Goal: Information Seeking & Learning: Learn about a topic

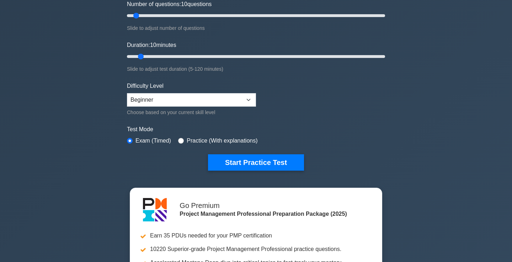
scroll to position [98, 0]
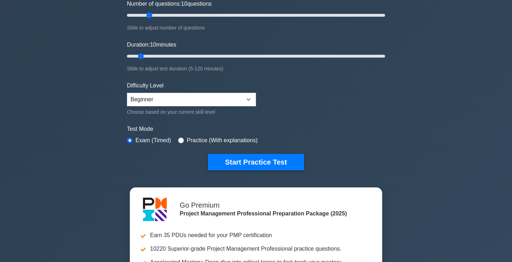
type input "20"
click at [148, 15] on input "Number of questions: 10 questions" at bounding box center [256, 15] width 258 height 9
click at [146, 55] on input "Duration: 10 minutes" at bounding box center [256, 56] width 258 height 9
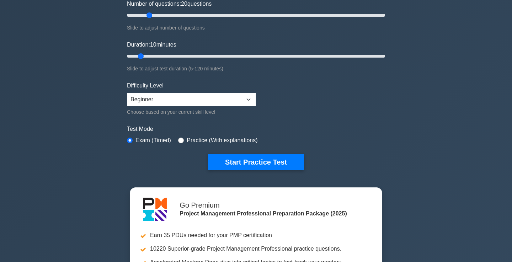
click at [146, 55] on input "Duration: 10 minutes" at bounding box center [256, 56] width 258 height 9
type input "15"
click at [150, 56] on input "Duration: 10 minutes" at bounding box center [256, 56] width 258 height 9
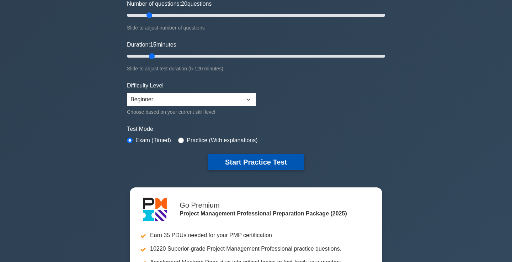
click at [247, 160] on button "Start Practice Test" at bounding box center [256, 162] width 96 height 16
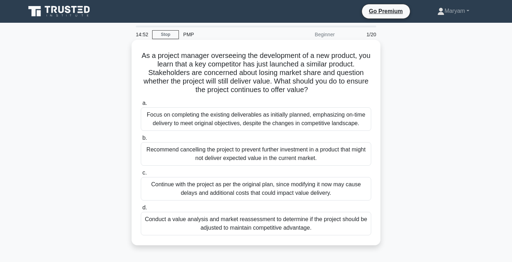
drag, startPoint x: 142, startPoint y: 55, endPoint x: 332, endPoint y: 239, distance: 264.3
click at [332, 239] on div "As a project manager overseeing the development of a new product, you learn tha…" at bounding box center [255, 143] width 243 height 200
click at [226, 223] on div "Conduct a value analysis and market reassessment to determine if the project sh…" at bounding box center [256, 223] width 230 height 23
click at [141, 210] on input "d. Conduct a value analysis and market reassessment to determine if the project…" at bounding box center [141, 207] width 0 height 5
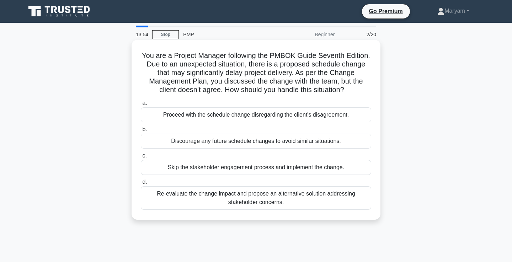
drag, startPoint x: 144, startPoint y: 55, endPoint x: 323, endPoint y: 217, distance: 242.0
click at [323, 217] on div "You are a Project Manager following the PMBOK Guide Seventh Edition. Due to an …" at bounding box center [255, 130] width 243 height 174
click at [258, 201] on div "Re-evaluate the change impact and propose an alternative solution addressing st…" at bounding box center [256, 197] width 230 height 23
click at [141, 184] on input "d. Re-evaluate the change impact and propose an alternative solution addressing…" at bounding box center [141, 182] width 0 height 5
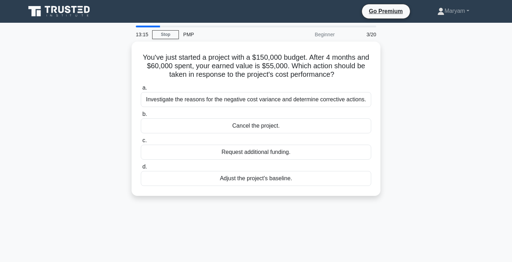
drag, startPoint x: 140, startPoint y: 54, endPoint x: 305, endPoint y: 198, distance: 218.8
click at [305, 198] on div "You've just started a project with a $150,000 budget. After 4 months and $60,00…" at bounding box center [255, 123] width 469 height 163
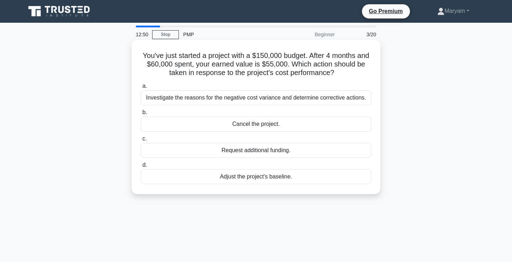
click at [173, 98] on div "Investigate the reasons for the negative cost variance and determine corrective…" at bounding box center [256, 97] width 230 height 15
click at [141, 88] on input "a. Investigate the reasons for the negative cost variance and determine correct…" at bounding box center [141, 86] width 0 height 5
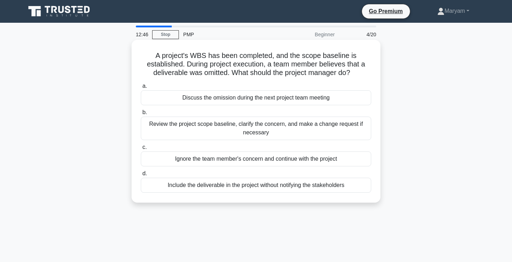
drag, startPoint x: 147, startPoint y: 58, endPoint x: 331, endPoint y: 201, distance: 233.5
click at [331, 201] on div "A project's WBS has been completed, and the scope baseline is established. Duri…" at bounding box center [255, 121] width 249 height 163
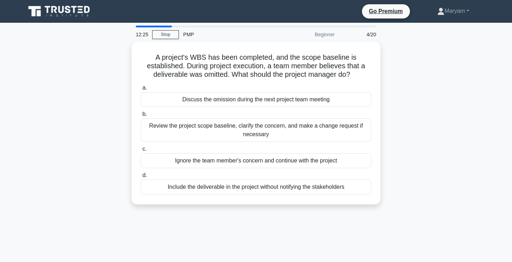
click at [436, 116] on div "A project's WBS has been completed, and the scope baseline is established. Duri…" at bounding box center [255, 127] width 469 height 171
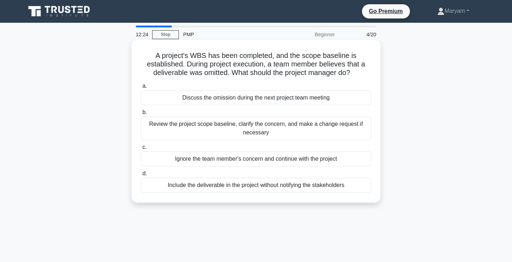
click at [354, 130] on div "Review the project scope baseline, clarify the concern, and make a change reque…" at bounding box center [256, 128] width 230 height 23
click at [141, 115] on input "b. Review the project scope baseline, clarify the concern, and make a change re…" at bounding box center [141, 112] width 0 height 5
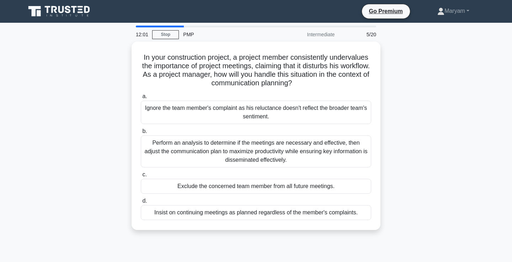
drag, startPoint x: 139, startPoint y: 51, endPoint x: 382, endPoint y: 230, distance: 301.6
click at [382, 230] on div "In your construction project, a project member consistently undervalues the imp…" at bounding box center [255, 140] width 469 height 197
click at [435, 138] on div "In your construction project, a project member consistently undervalues the imp…" at bounding box center [255, 140] width 469 height 197
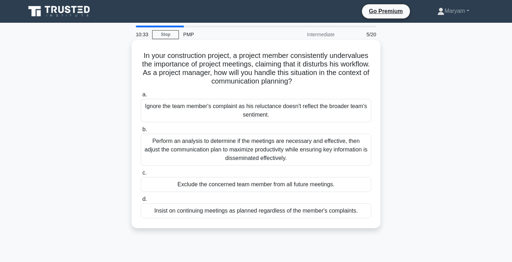
click at [351, 139] on div "Perform an analysis to determine if the meetings are necessary and effective, t…" at bounding box center [256, 150] width 230 height 32
click at [141, 132] on input "b. Perform an analysis to determine if the meetings are necessary and effective…" at bounding box center [141, 129] width 0 height 5
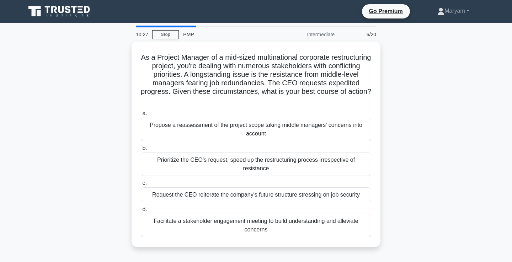
drag, startPoint x: 140, startPoint y: 50, endPoint x: 304, endPoint y: 242, distance: 252.3
click at [304, 242] on div "As a Project Manager of a mid-sized multinational corporate restructuring proje…" at bounding box center [255, 149] width 469 height 214
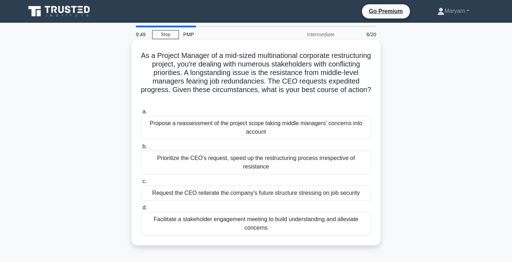
click at [244, 212] on div "Facilitate a stakeholder engagement meeting to build understanding and alleviat…" at bounding box center [256, 223] width 230 height 23
click at [141, 210] on input "d. Facilitate a stakeholder engagement meeting to build understanding and allev…" at bounding box center [141, 207] width 0 height 5
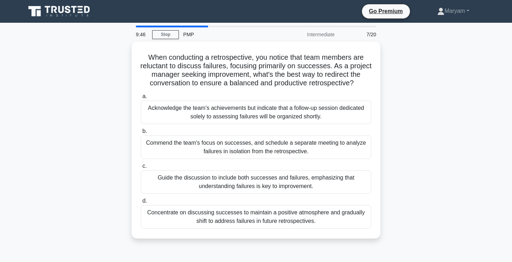
drag, startPoint x: 145, startPoint y: 52, endPoint x: 330, endPoint y: 247, distance: 269.1
click at [330, 247] on div "When conducting a retrospective, you notice that team members are reluctant to …" at bounding box center [255, 144] width 469 height 205
click at [450, 123] on div "When conducting a retrospective, you notice that team members are reluctant to …" at bounding box center [255, 144] width 469 height 205
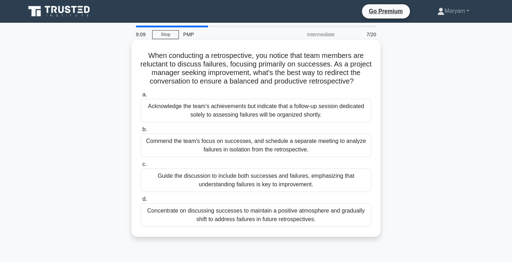
click at [341, 177] on div "Guide the discussion to include both successes and failures, emphasizing that u…" at bounding box center [256, 179] width 230 height 23
click at [141, 167] on input "c. Guide the discussion to include both successes and failures, emphasizing tha…" at bounding box center [141, 164] width 0 height 5
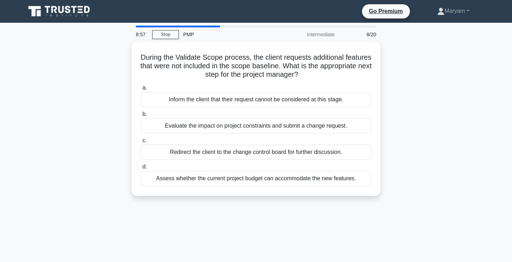
drag, startPoint x: 139, startPoint y: 56, endPoint x: 346, endPoint y: 202, distance: 254.2
click at [346, 202] on div "During the Validate Scope process, the client requests additional features that…" at bounding box center [255, 123] width 469 height 163
click at [408, 147] on div "During the Validate Scope process, the client requests additional features that…" at bounding box center [255, 123] width 469 height 163
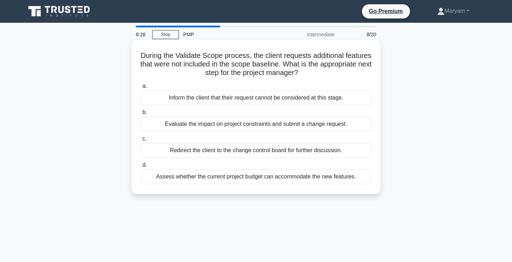
click at [324, 171] on div "Assess whether the current project budget can accommodate the new features." at bounding box center [256, 176] width 230 height 15
click at [141, 167] on input "d. Assess whether the current project budget can accommodate the new features." at bounding box center [141, 165] width 0 height 5
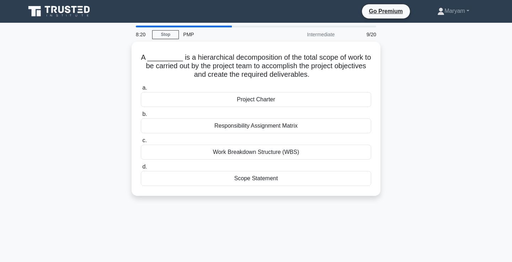
drag, startPoint x: 138, startPoint y: 47, endPoint x: 242, endPoint y: 196, distance: 181.4
click at [242, 196] on div "A _________ is a hierarchical decomposition of the total scope of work to be ca…" at bounding box center [255, 123] width 469 height 163
click at [430, 122] on div "A _________ is a hierarchical decomposition of the total scope of work to be ca…" at bounding box center [255, 123] width 469 height 163
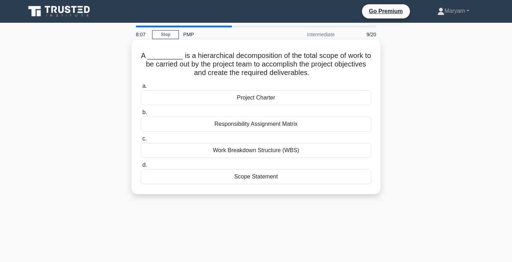
click at [330, 150] on div "Work Breakdown Structure (WBS)" at bounding box center [256, 150] width 230 height 15
click at [141, 141] on input "c. Work Breakdown Structure (WBS)" at bounding box center [141, 138] width 0 height 5
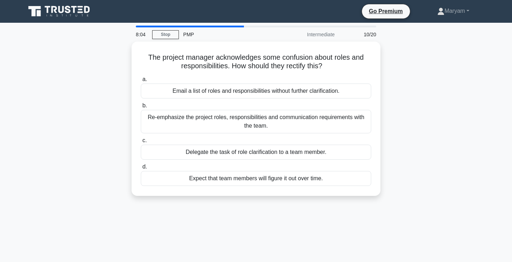
drag, startPoint x: 145, startPoint y: 50, endPoint x: 302, endPoint y: 201, distance: 218.1
click at [302, 201] on div "The project manager acknowledges some confusion about roles and responsibilitie…" at bounding box center [255, 123] width 469 height 163
click at [390, 110] on div "The project manager acknowledges some confusion about roles and responsibilitie…" at bounding box center [255, 123] width 469 height 163
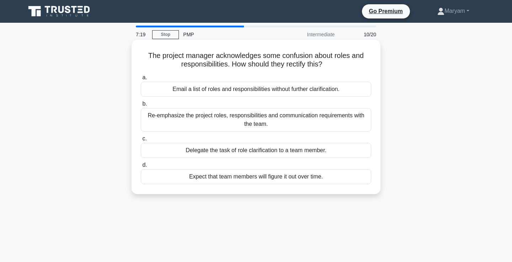
click at [331, 117] on div "Re-emphasize the project roles, responsibilities and communication requirements…" at bounding box center [256, 119] width 230 height 23
click at [141, 106] on input "b. Re-emphasize the project roles, responsibilities and communication requireme…" at bounding box center [141, 104] width 0 height 5
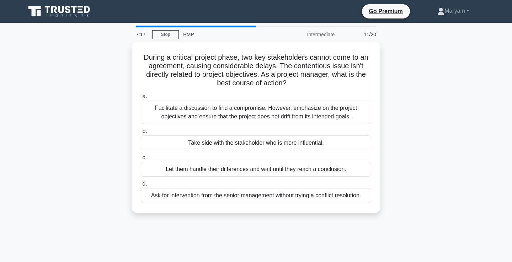
drag, startPoint x: 143, startPoint y: 53, endPoint x: 307, endPoint y: 216, distance: 231.1
click at [307, 216] on div "During a critical project phase, two key stakeholders cannot come to an agreeme…" at bounding box center [255, 132] width 469 height 180
click at [411, 109] on div "During a critical project phase, two key stakeholders cannot come to an agreeme…" at bounding box center [255, 132] width 469 height 180
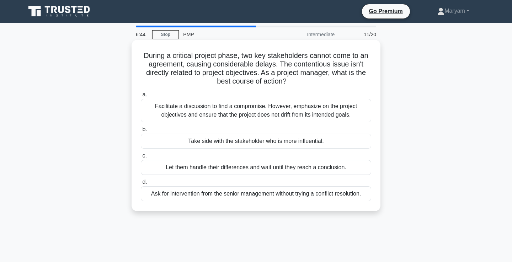
click at [351, 109] on div "Facilitate a discussion to find a compromise. However, emphasize on the project…" at bounding box center [256, 110] width 230 height 23
click at [141, 97] on input "a. Facilitate a discussion to find a compromise. However, emphasize on the proj…" at bounding box center [141, 94] width 0 height 5
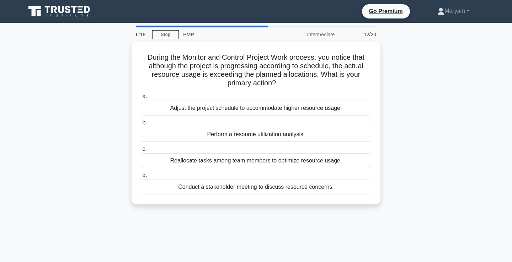
drag, startPoint x: 144, startPoint y: 53, endPoint x: 352, endPoint y: 209, distance: 259.9
click at [352, 209] on div "During the Monitor and Control Project Work process, you notice that although t…" at bounding box center [255, 127] width 469 height 171
click at [410, 120] on div "During the Monitor and Control Project Work process, you notice that although t…" at bounding box center [255, 127] width 469 height 171
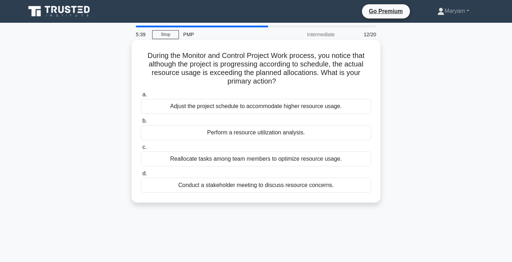
click at [231, 187] on div "Conduct a stakeholder meeting to discuss resource concerns." at bounding box center [256, 185] width 230 height 15
click at [141, 176] on input "d. Conduct a stakeholder meeting to discuss resource concerns." at bounding box center [141, 173] width 0 height 5
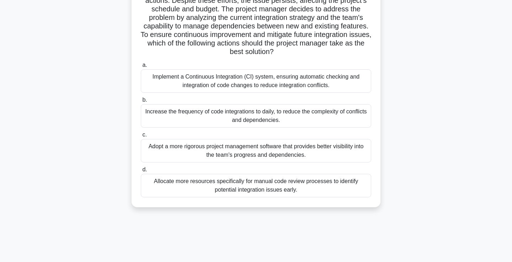
scroll to position [122, 0]
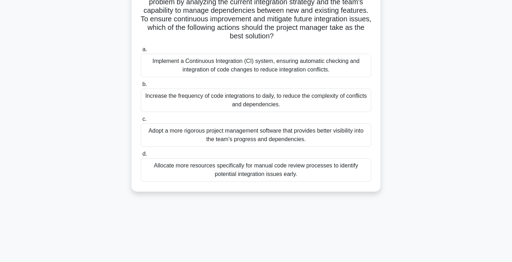
drag, startPoint x: 151, startPoint y: 51, endPoint x: 304, endPoint y: 177, distance: 197.7
click at [304, 177] on div "In a software development project, the team has adopted an agile methodology ai…" at bounding box center [255, 55] width 243 height 268
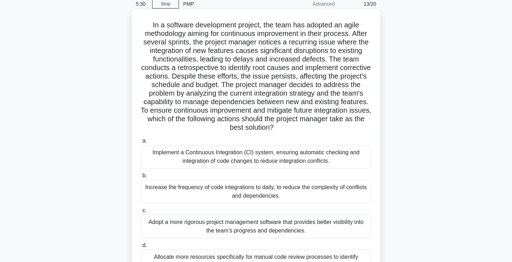
scroll to position [30, 0]
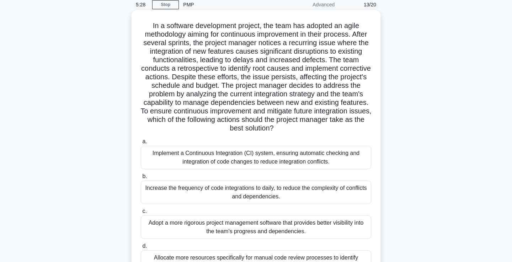
drag, startPoint x: 325, startPoint y: 231, endPoint x: 152, endPoint y: 24, distance: 270.4
click at [152, 24] on div "In a software development project, the team has adopted an agile methodology ai…" at bounding box center [255, 147] width 243 height 268
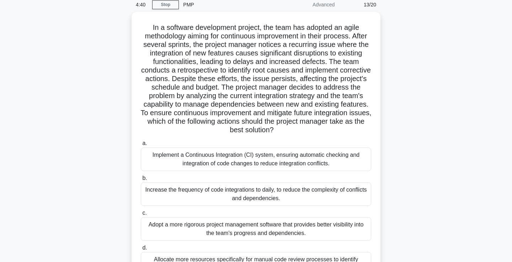
click at [431, 141] on div "In a software development project, the team has adopted an agile methodology ai…" at bounding box center [255, 153] width 469 height 282
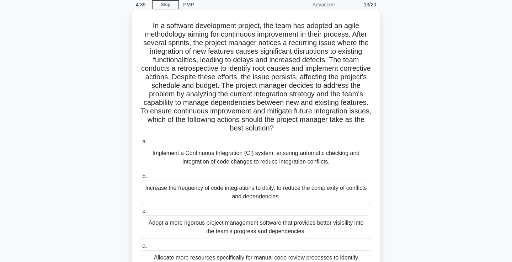
click at [340, 156] on div "Implement a Continuous Integration (CI) system, ensuring automatic checking and…" at bounding box center [256, 157] width 230 height 23
click at [141, 144] on input "a. Implement a Continuous Integration (CI) system, ensuring automatic checking …" at bounding box center [141, 141] width 0 height 5
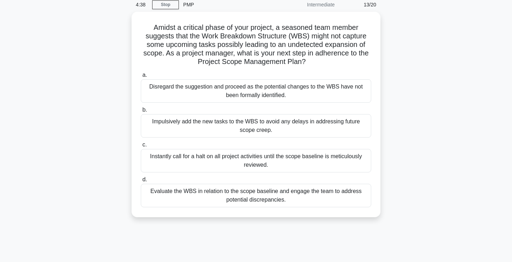
scroll to position [0, 0]
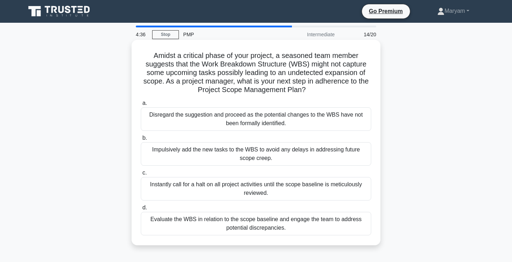
drag, startPoint x: 151, startPoint y: 52, endPoint x: 304, endPoint y: 236, distance: 240.2
click at [304, 236] on div "Amidst a critical phase of your project, a seasoned team member suggests that t…" at bounding box center [255, 143] width 243 height 200
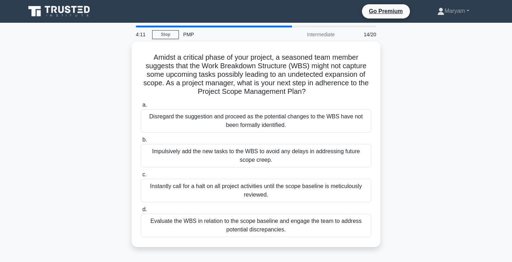
click at [440, 171] on div "Amidst a critical phase of your project, a seasoned team member suggests that t…" at bounding box center [255, 149] width 469 height 214
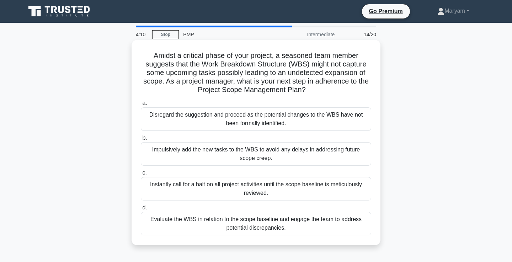
click at [350, 220] on div "Evaluate the WBS in relation to the scope baseline and engage the team to addre…" at bounding box center [256, 223] width 230 height 23
click at [141, 210] on input "d. Evaluate the WBS in relation to the scope baseline and engage the team to ad…" at bounding box center [141, 207] width 0 height 5
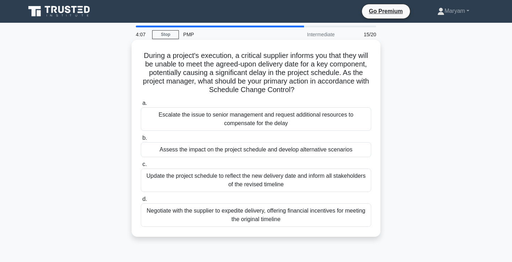
drag, startPoint x: 141, startPoint y: 54, endPoint x: 308, endPoint y: 231, distance: 243.5
click at [308, 231] on div "During a project's execution, a critical supplier informs you that they will be…" at bounding box center [255, 138] width 243 height 191
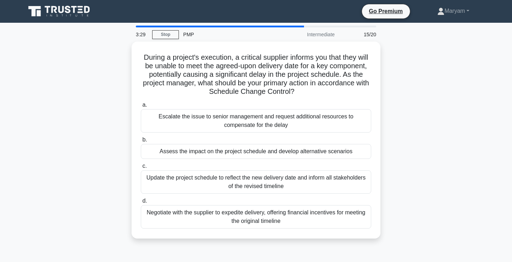
click at [416, 156] on div "During a project's execution, a critical supplier informs you that they will be…" at bounding box center [255, 144] width 469 height 205
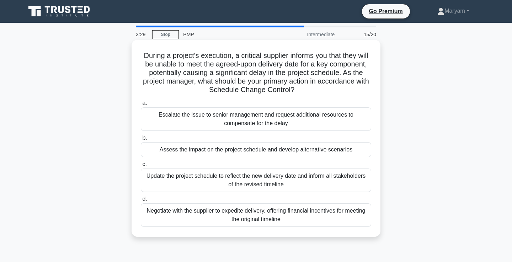
click at [350, 150] on div "Assess the impact on the project schedule and develop alternative scenarios" at bounding box center [256, 149] width 230 height 15
click at [141, 140] on input "b. Assess the impact on the project schedule and develop alternative scenarios" at bounding box center [141, 138] width 0 height 5
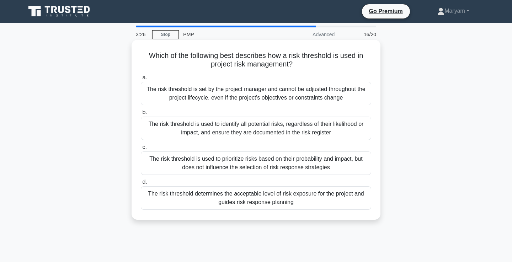
drag, startPoint x: 147, startPoint y: 53, endPoint x: 304, endPoint y: 214, distance: 224.9
click at [304, 214] on div "Which of the following best describes how a risk threshold is used in project r…" at bounding box center [255, 130] width 243 height 174
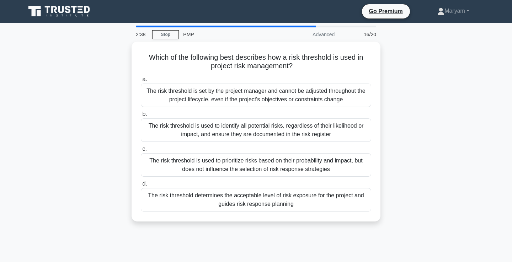
click at [424, 136] on div "Which of the following best describes how a risk threshold is used in project r…" at bounding box center [255, 136] width 469 height 188
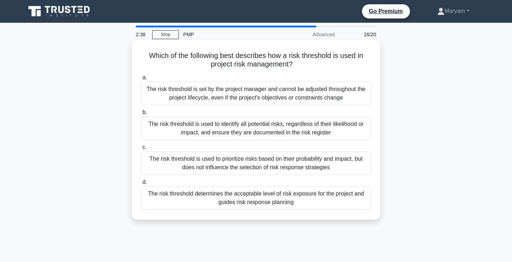
click at [357, 131] on div "The risk threshold is used to identify all potential risks, regardless of their…" at bounding box center [256, 128] width 230 height 23
click at [141, 115] on input "b. The risk threshold is used to identify all potential risks, regardless of th…" at bounding box center [141, 112] width 0 height 5
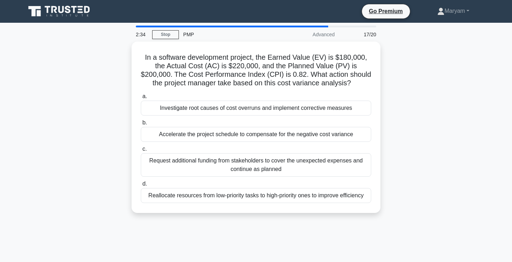
drag, startPoint x: 144, startPoint y: 54, endPoint x: 350, endPoint y: 218, distance: 263.1
click at [350, 218] on div "In a software development project, the Earned Value (EV) is $180,000, the Actua…" at bounding box center [255, 132] width 469 height 180
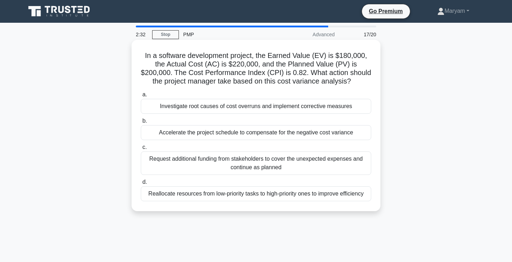
click at [287, 81] on h5 "In a software development project, the Earned Value (EV) is $180,000, the Actua…" at bounding box center [256, 68] width 232 height 35
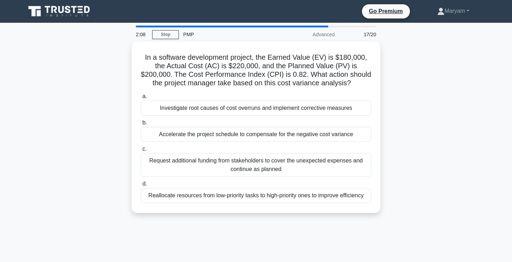
click at [421, 102] on div "In a software development project, the Earned Value (EV) is $180,000, the Actua…" at bounding box center [255, 132] width 469 height 180
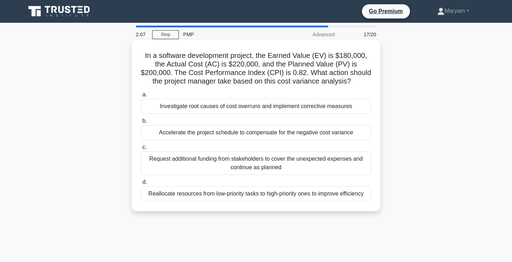
click at [358, 109] on div "Investigate root causes of cost overruns and implement corrective measures" at bounding box center [256, 106] width 230 height 15
click at [141, 97] on input "a. Investigate root causes of cost overruns and implement corrective measures" at bounding box center [141, 94] width 0 height 5
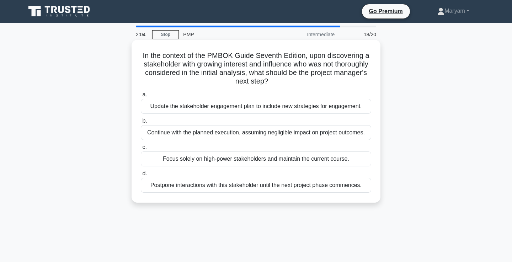
drag, startPoint x: 141, startPoint y: 54, endPoint x: 300, endPoint y: 200, distance: 215.3
click at [300, 200] on div "In the context of the PMBOK Guide Seventh Edition, upon discovering a stakehold…" at bounding box center [255, 121] width 243 height 157
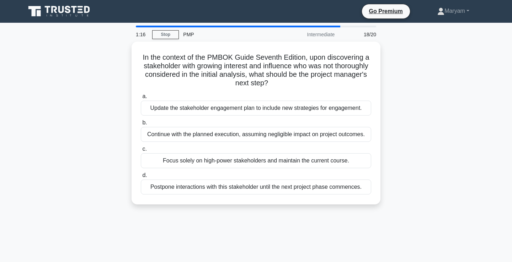
click at [416, 99] on div "In the context of the PMBOK Guide Seventh Edition, upon discovering a stakehold…" at bounding box center [255, 127] width 469 height 171
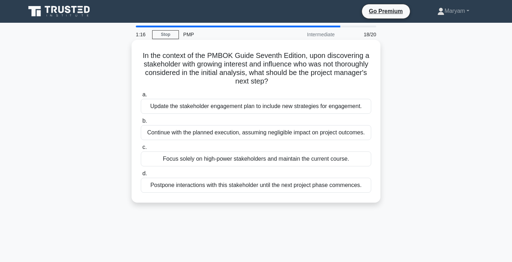
click at [338, 105] on div "Update the stakeholder engagement plan to include new strategies for engagement." at bounding box center [256, 106] width 230 height 15
click at [141, 97] on input "a. Update the stakeholder engagement plan to include new strategies for engagem…" at bounding box center [141, 94] width 0 height 5
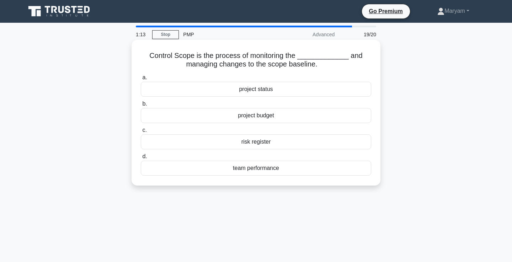
drag, startPoint x: 146, startPoint y: 53, endPoint x: 302, endPoint y: 182, distance: 202.1
click at [302, 182] on div "Control Scope is the process of monitoring the _____________ and managing chang…" at bounding box center [255, 113] width 243 height 140
click at [256, 89] on div "project status" at bounding box center [256, 89] width 230 height 15
click at [141, 80] on input "a. project status" at bounding box center [141, 77] width 0 height 5
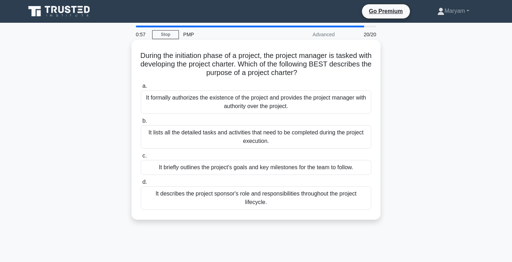
drag, startPoint x: 143, startPoint y: 54, endPoint x: 326, endPoint y: 212, distance: 241.8
click at [326, 212] on div "During the initiation phase of a project, the project manager is tasked with de…" at bounding box center [255, 130] width 243 height 174
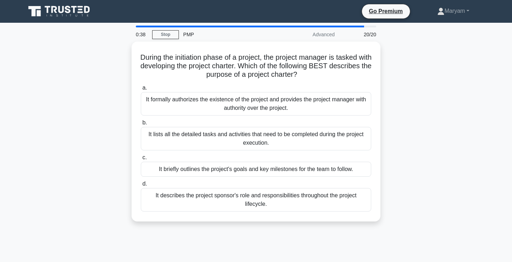
click at [422, 136] on div "During the initiation phase of a project, the project manager is tasked with de…" at bounding box center [255, 136] width 469 height 188
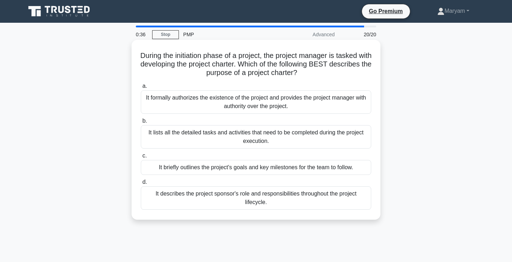
click at [331, 166] on div "It briefly outlines the project's goals and key milestones for the team to foll…" at bounding box center [256, 167] width 230 height 15
click at [141, 158] on input "c. It briefly outlines the project's goals and key milestones for the team to f…" at bounding box center [141, 155] width 0 height 5
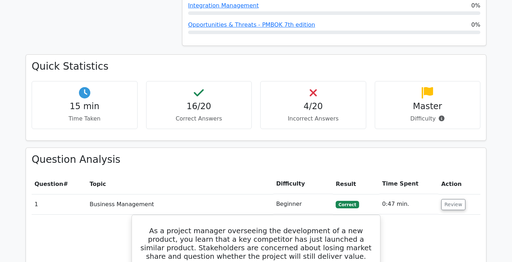
scroll to position [496, 0]
click at [453, 199] on button "Review" at bounding box center [453, 204] width 24 height 11
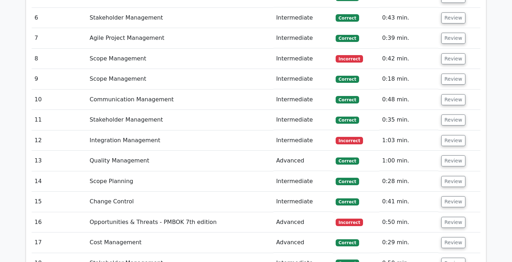
scroll to position [782, 0]
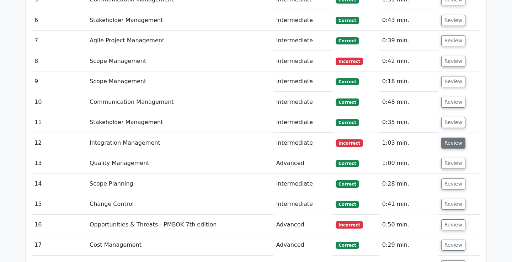
click at [448, 137] on button "Review" at bounding box center [453, 142] width 24 height 11
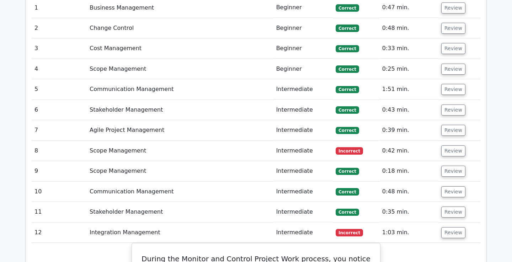
scroll to position [706, 0]
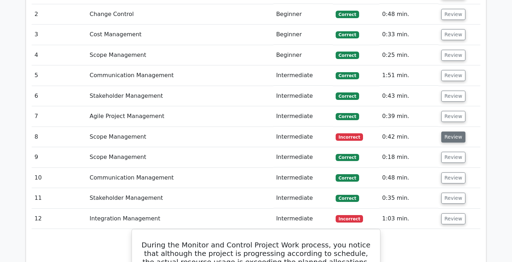
click at [447, 131] on button "Review" at bounding box center [453, 136] width 24 height 11
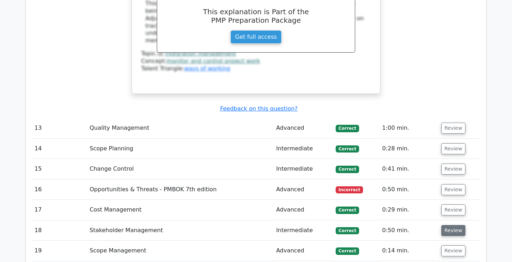
scroll to position [1510, 0]
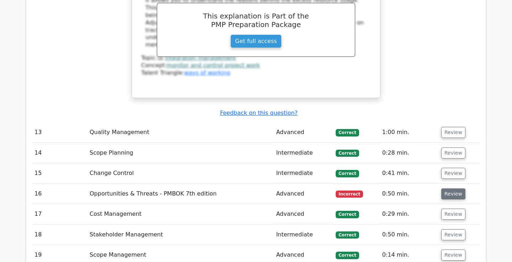
click at [451, 188] on button "Review" at bounding box center [453, 193] width 24 height 11
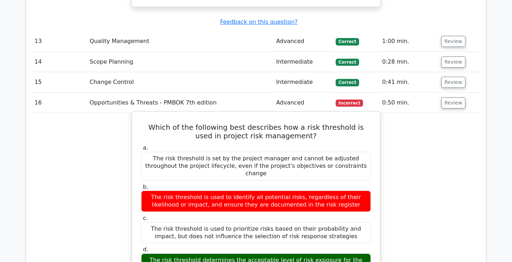
scroll to position [1604, 0]
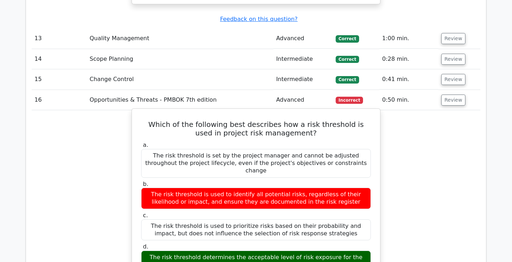
drag, startPoint x: 145, startPoint y: 55, endPoint x: 303, endPoint y: 189, distance: 207.0
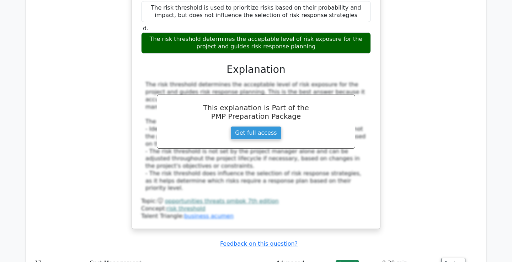
scroll to position [1907, 0]
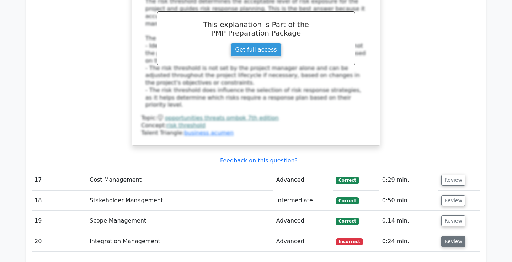
click at [450, 236] on button "Review" at bounding box center [453, 241] width 24 height 11
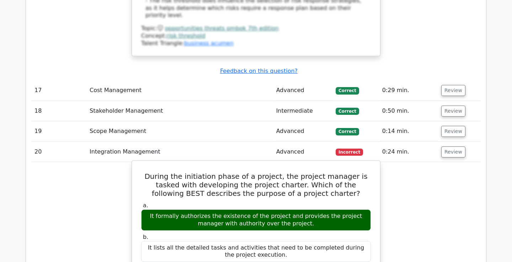
scroll to position [2005, 0]
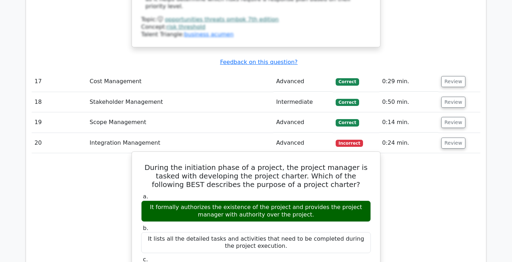
drag, startPoint x: 145, startPoint y: 69, endPoint x: 324, endPoint y: 202, distance: 222.9
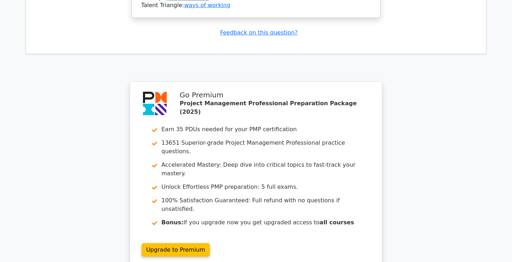
scroll to position [2465, 0]
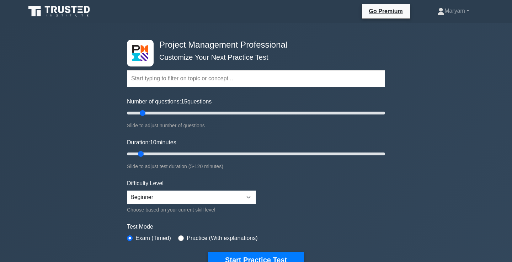
click at [141, 112] on input "Number of questions: 15 questions" at bounding box center [256, 113] width 258 height 9
type input "20"
click at [146, 112] on input "Number of questions: 15 questions" at bounding box center [256, 113] width 258 height 9
click at [150, 154] on input "Duration: 10 minutes" at bounding box center [256, 154] width 258 height 9
click at [153, 153] on input "Duration: 15 minutes" at bounding box center [256, 154] width 258 height 9
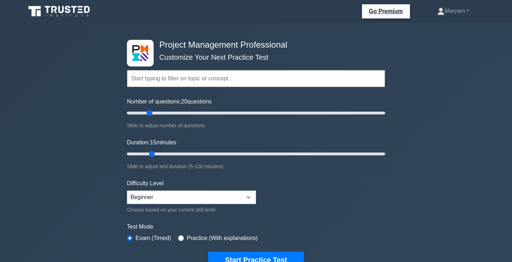
click at [155, 152] on input "Duration: 15 minutes" at bounding box center [256, 154] width 258 height 9
click at [156, 152] on input "Duration: 15 minutes" at bounding box center [256, 154] width 258 height 9
click at [159, 152] on input "Duration: 15 minutes" at bounding box center [256, 154] width 258 height 9
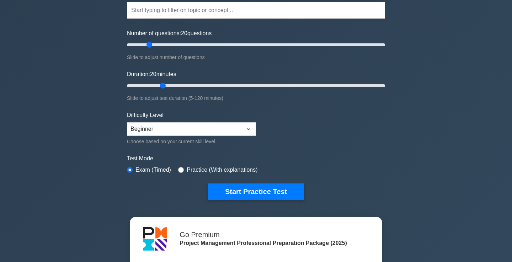
scroll to position [71, 0]
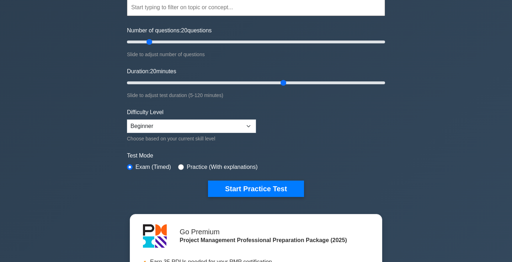
click at [280, 81] on input "Duration: 20 minutes" at bounding box center [256, 83] width 258 height 9
click at [171, 82] on input "Duration: 75 minutes" at bounding box center [256, 83] width 258 height 9
click at [164, 82] on input "Duration: 25 minutes" at bounding box center [256, 83] width 258 height 9
click at [158, 82] on input "Duration: 20 minutes" at bounding box center [256, 83] width 258 height 9
click at [155, 82] on input "Duration: 20 minutes" at bounding box center [256, 83] width 258 height 9
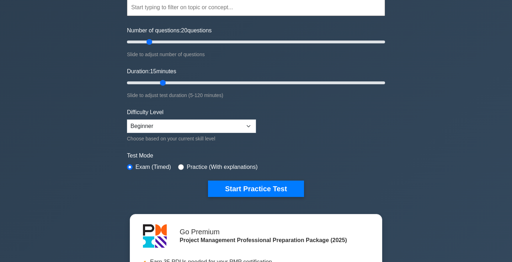
type input "20"
click at [157, 82] on input "Duration: 15 minutes" at bounding box center [256, 83] width 258 height 9
